Goal: Book appointment/travel/reservation

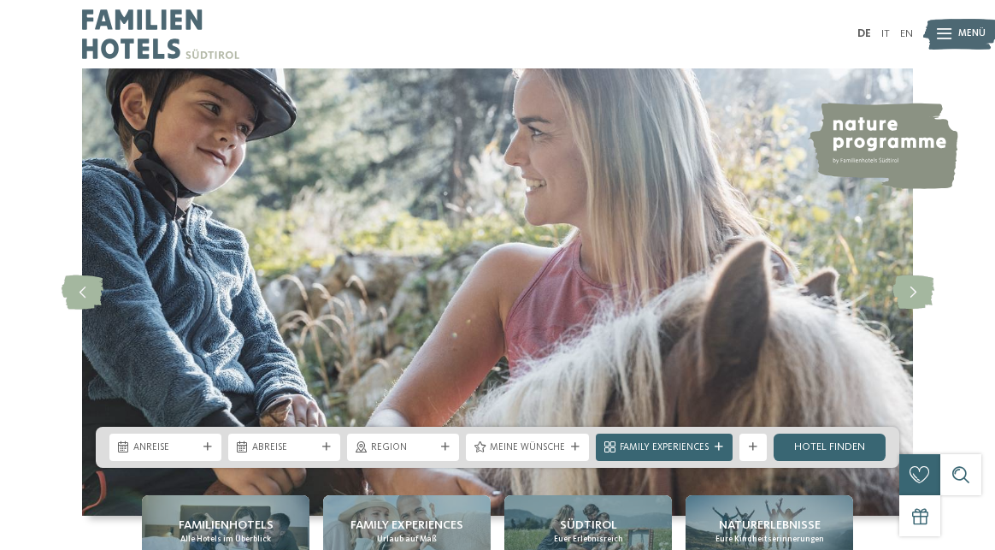
click at [204, 446] on icon at bounding box center [208, 447] width 9 height 9
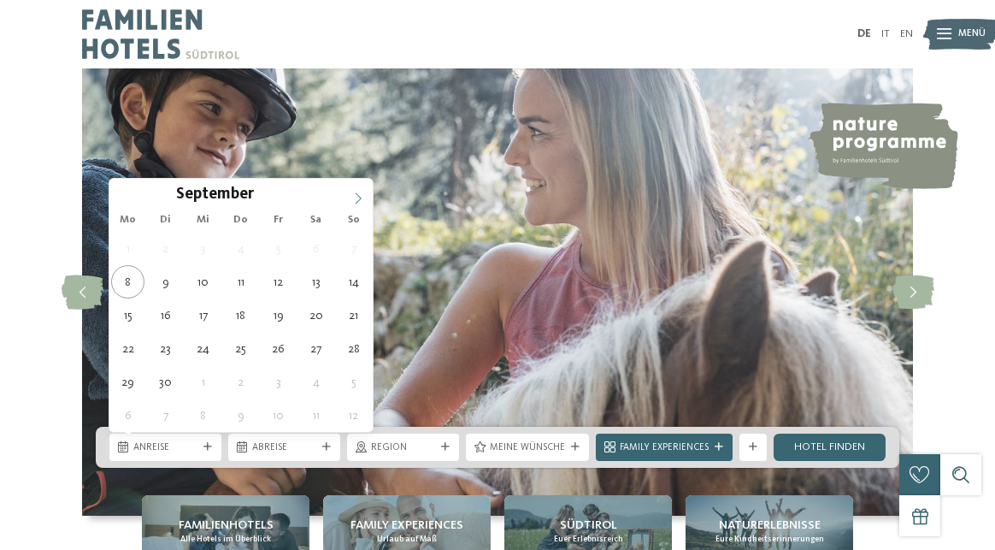
click at [354, 197] on icon at bounding box center [358, 198] width 12 height 12
type input "****"
click at [354, 197] on icon at bounding box center [358, 198] width 12 height 12
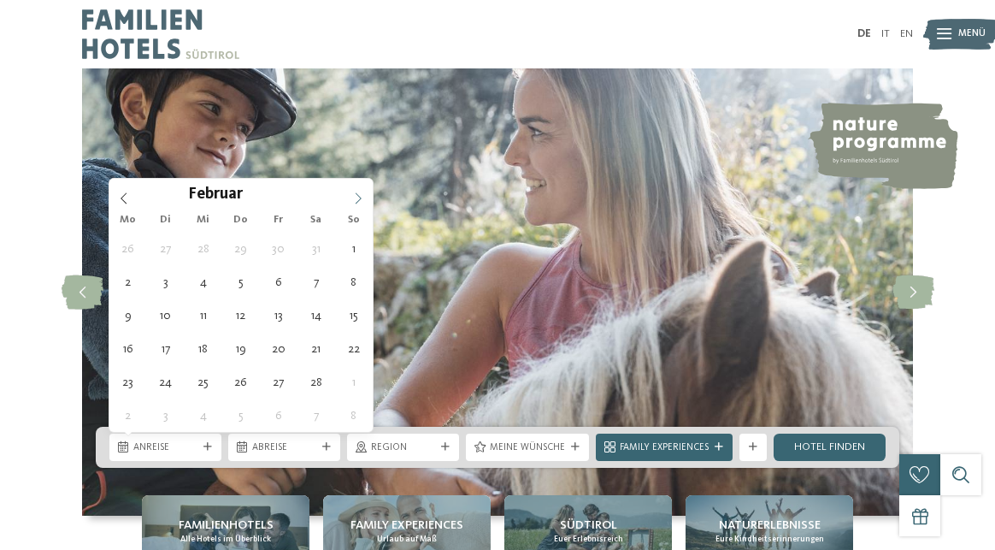
click at [354, 197] on icon at bounding box center [358, 198] width 12 height 12
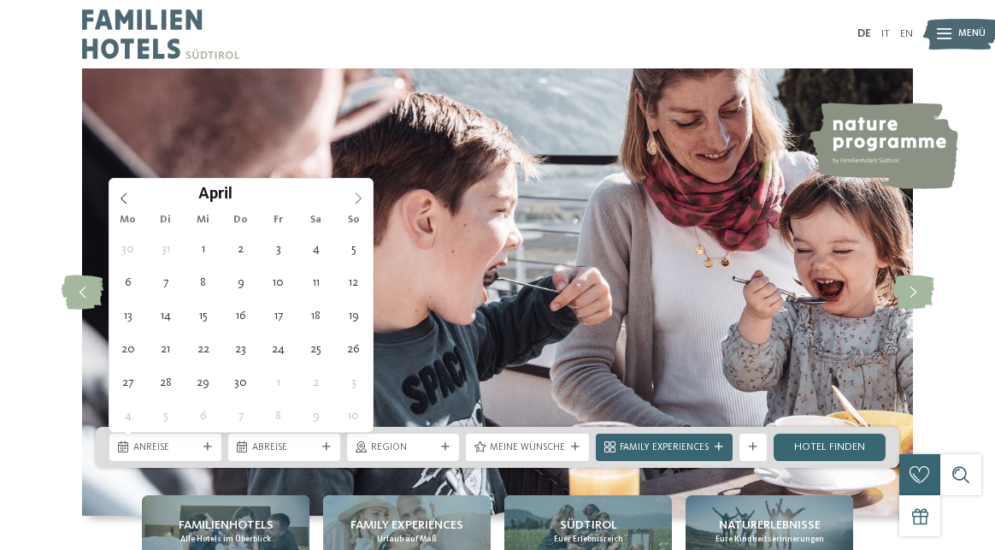
click at [351, 198] on span at bounding box center [358, 193] width 29 height 29
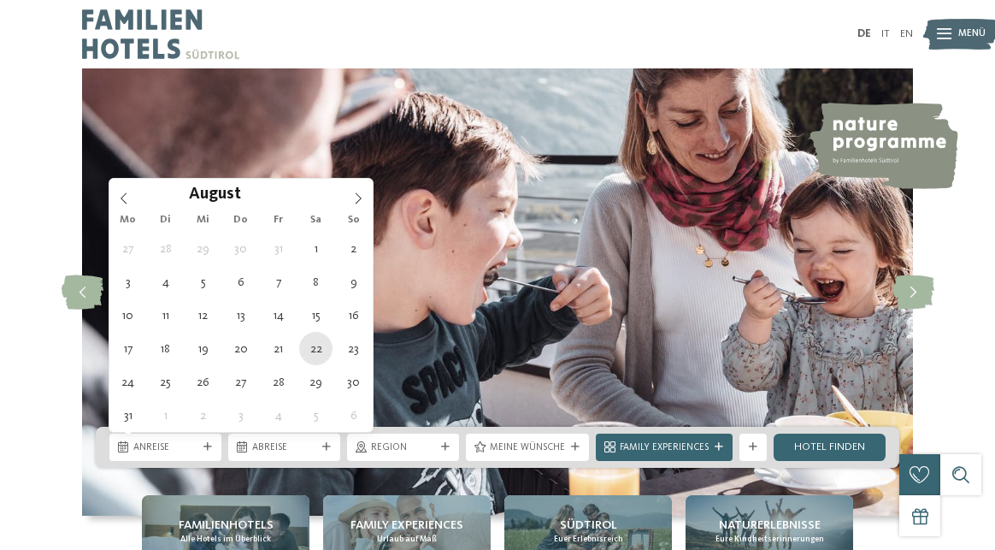
type div "[DATE]"
type input "****"
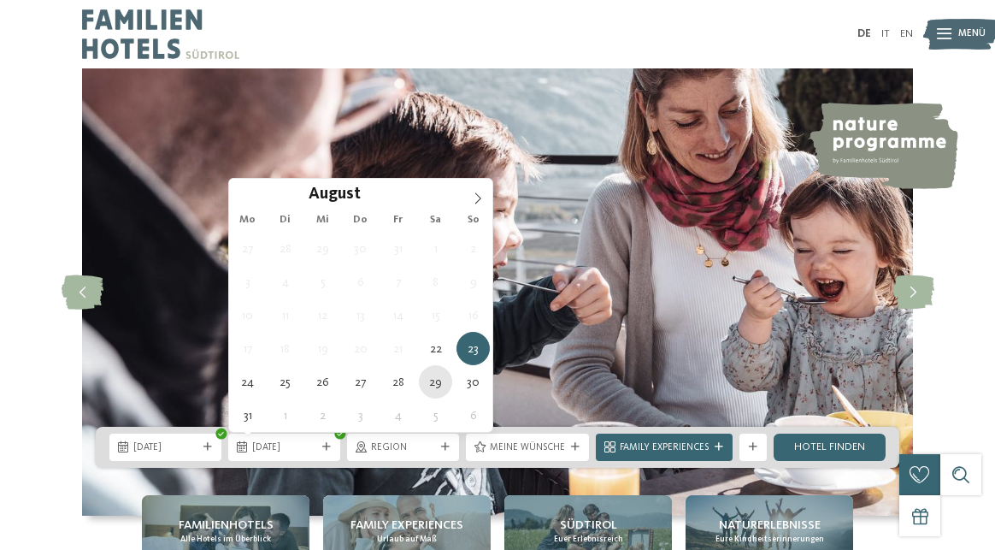
type div "[DATE]"
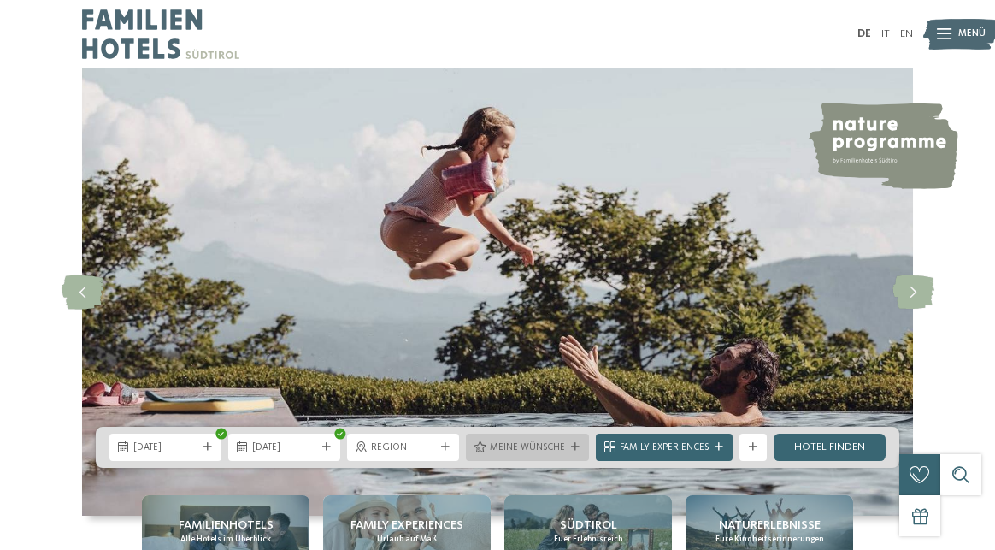
click at [541, 448] on span "Meine Wünsche" at bounding box center [527, 448] width 75 height 14
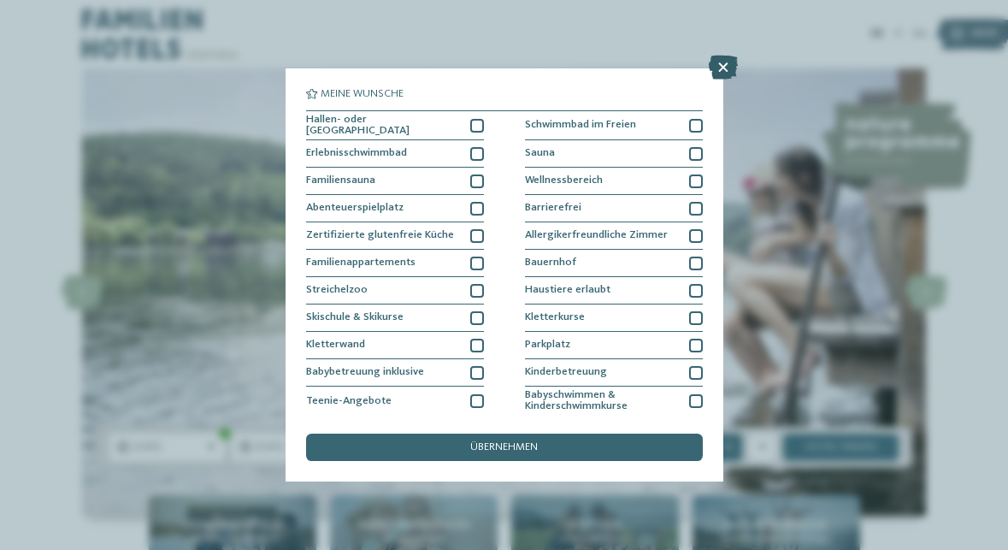
click at [718, 79] on icon at bounding box center [723, 68] width 29 height 24
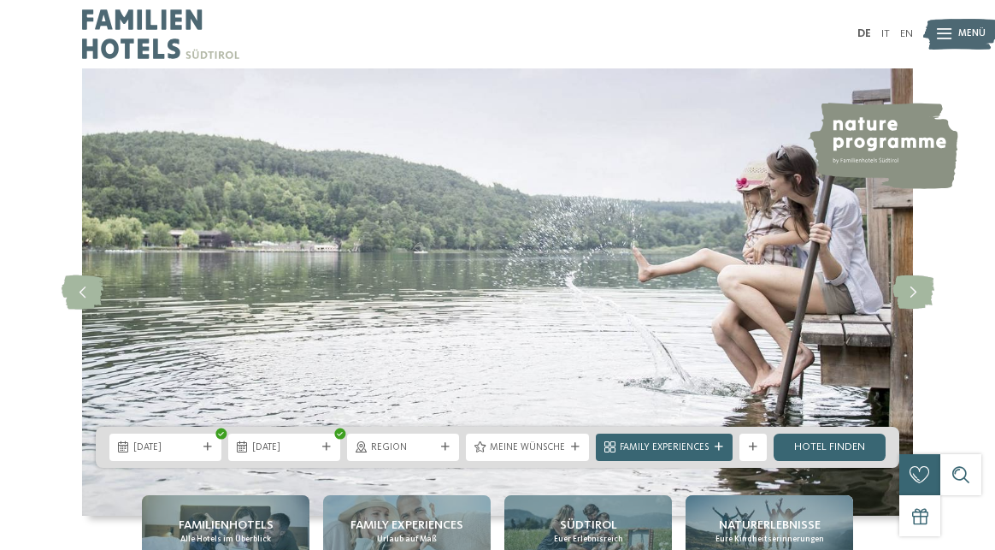
drag, startPoint x: 829, startPoint y: 453, endPoint x: 722, endPoint y: 399, distance: 120.1
click at [830, 453] on link "Hotel finden" at bounding box center [830, 447] width 112 height 27
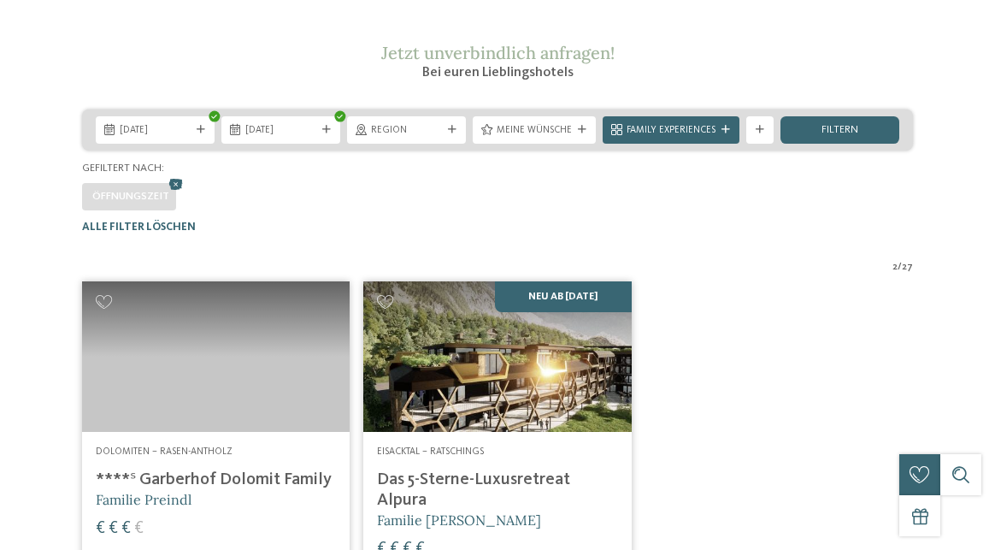
scroll to position [422, 0]
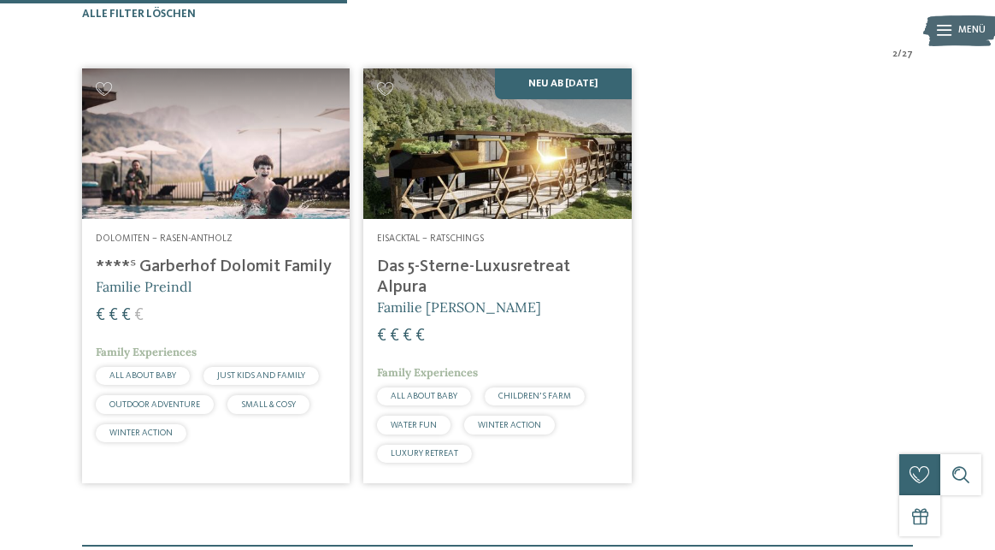
click at [250, 195] on img at bounding box center [216, 143] width 268 height 151
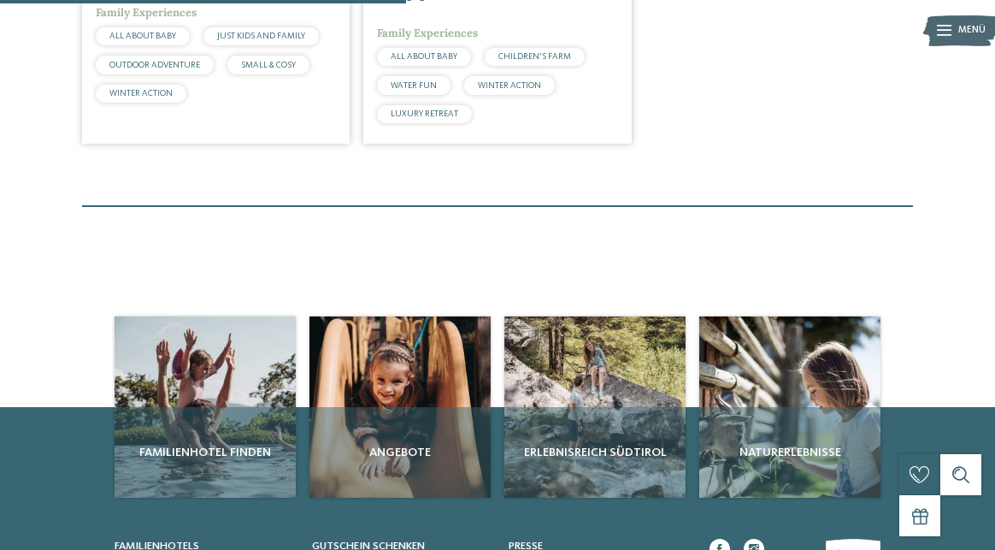
scroll to position [765, 0]
